Goal: Task Accomplishment & Management: Complete application form

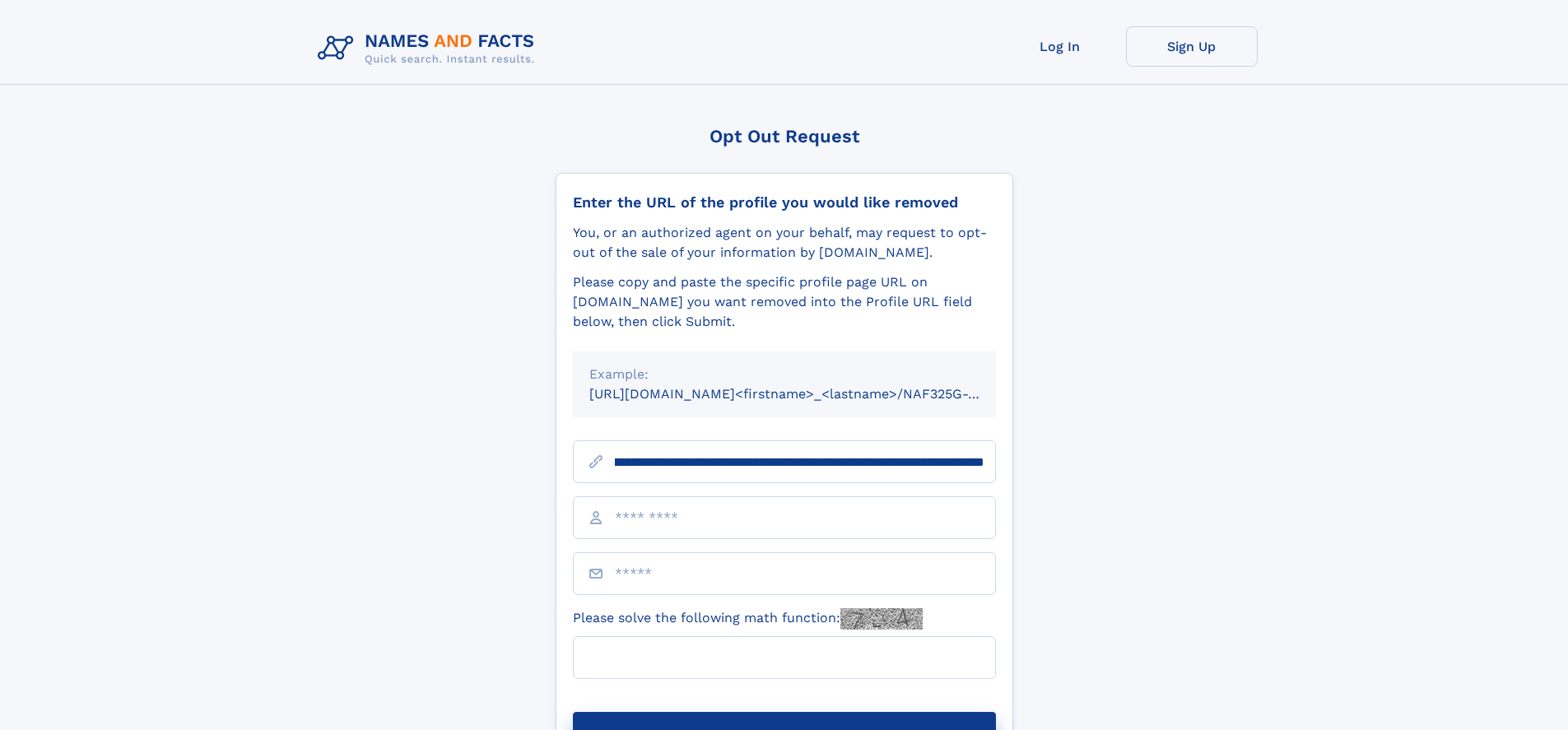
scroll to position [0, 173]
type input "**********"
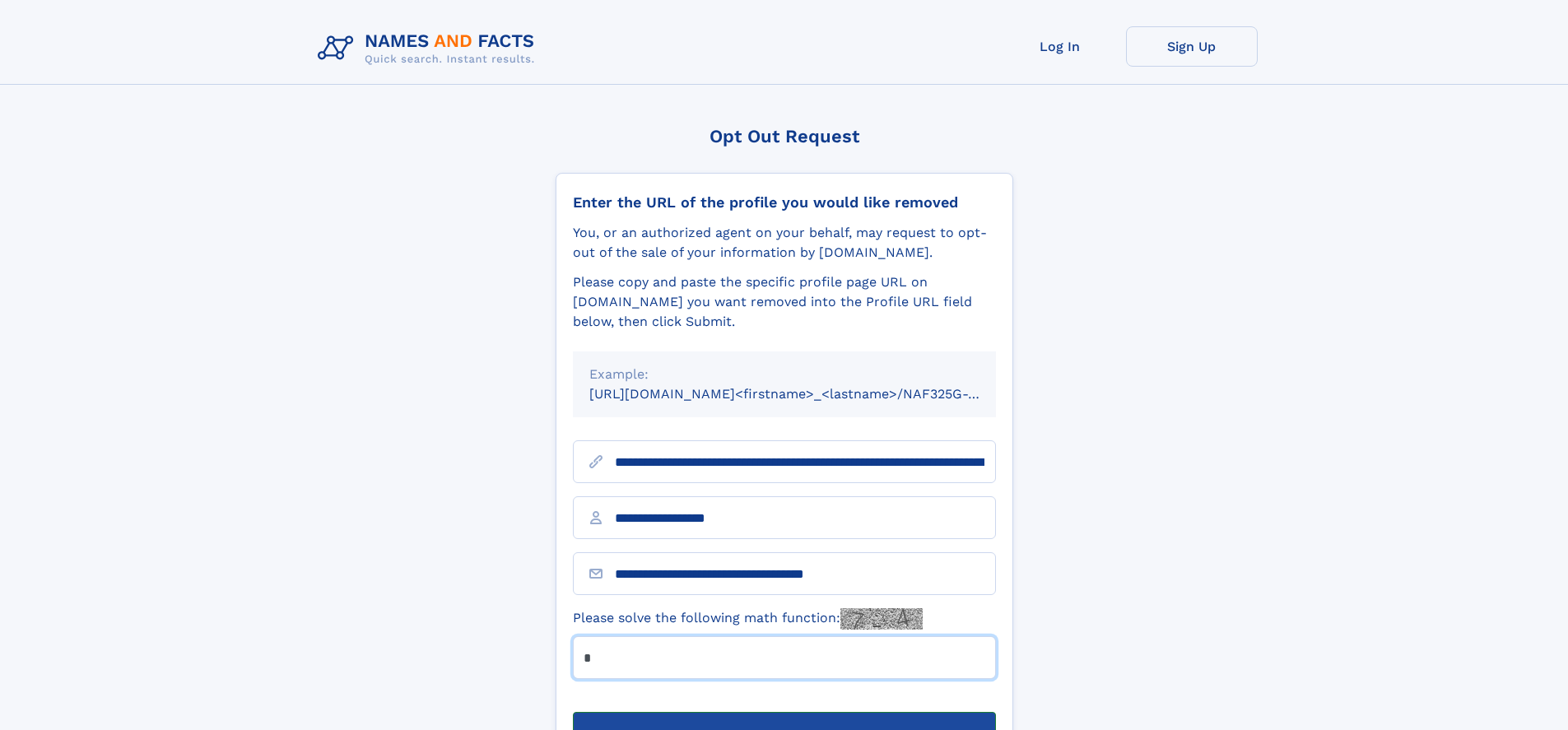
type input "*"
click at [783, 712] on button "Submit Opt Out Request" at bounding box center [784, 738] width 423 height 52
